Goal: Find contact information: Find contact information

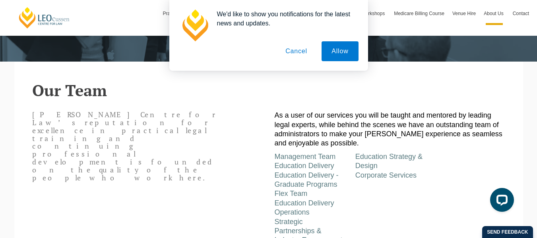
click at [301, 52] on button "Cancel" at bounding box center [296, 51] width 42 height 20
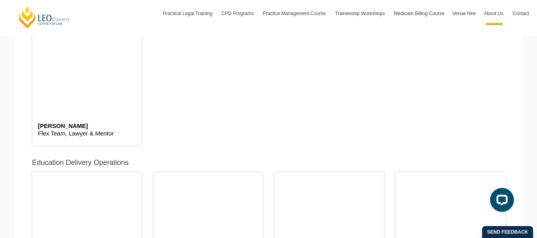
scroll to position [2420, 0]
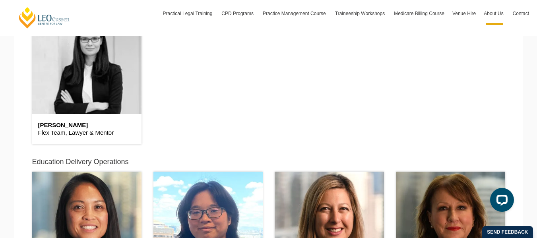
click at [85, 86] on header at bounding box center [86, 64] width 109 height 99
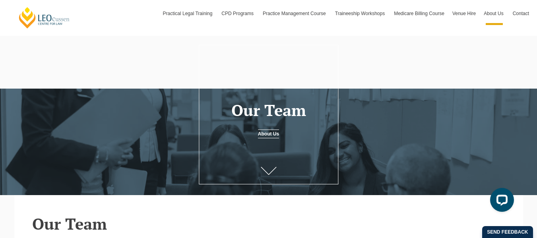
scroll to position [0, 0]
